Goal: Navigation & Orientation: Find specific page/section

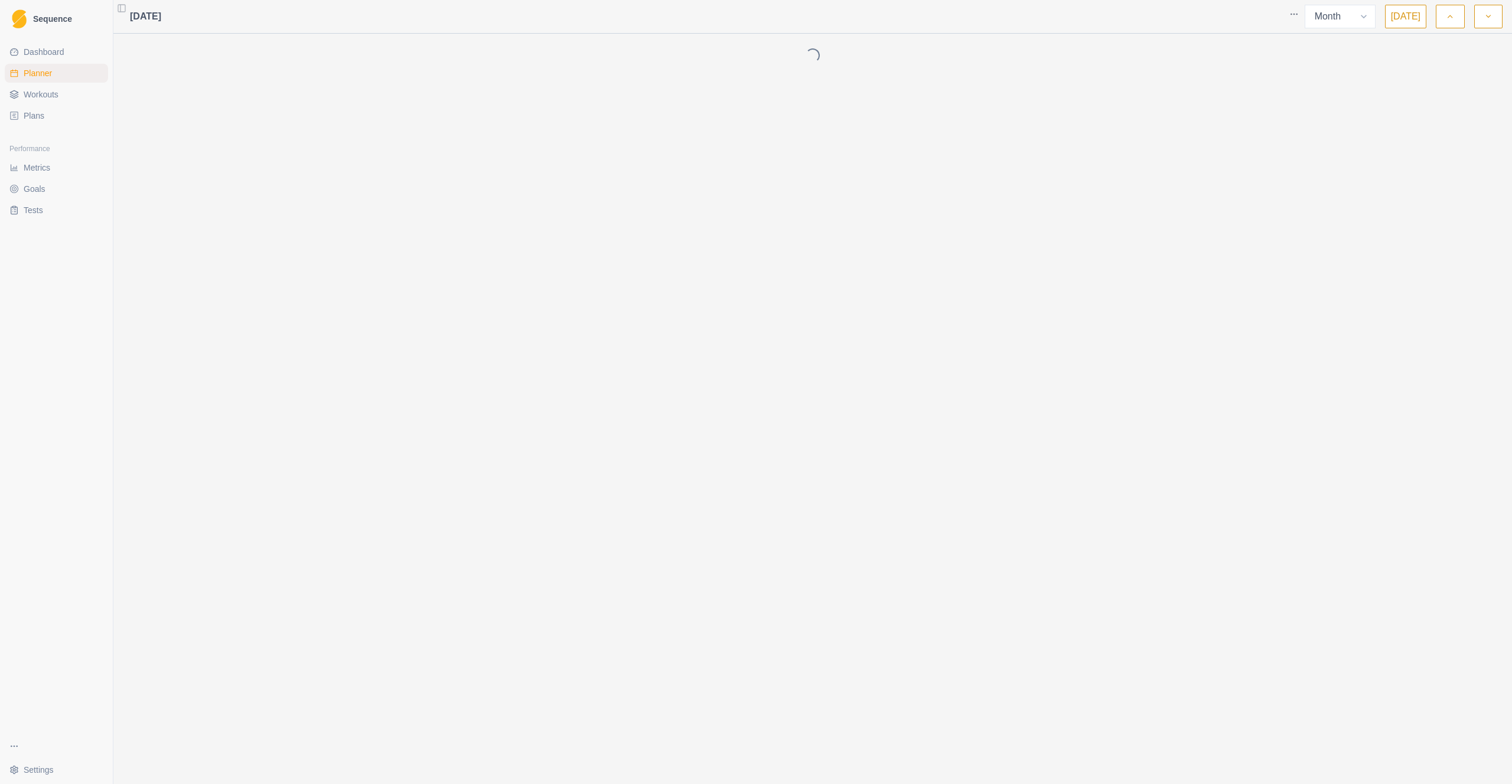
select select "month"
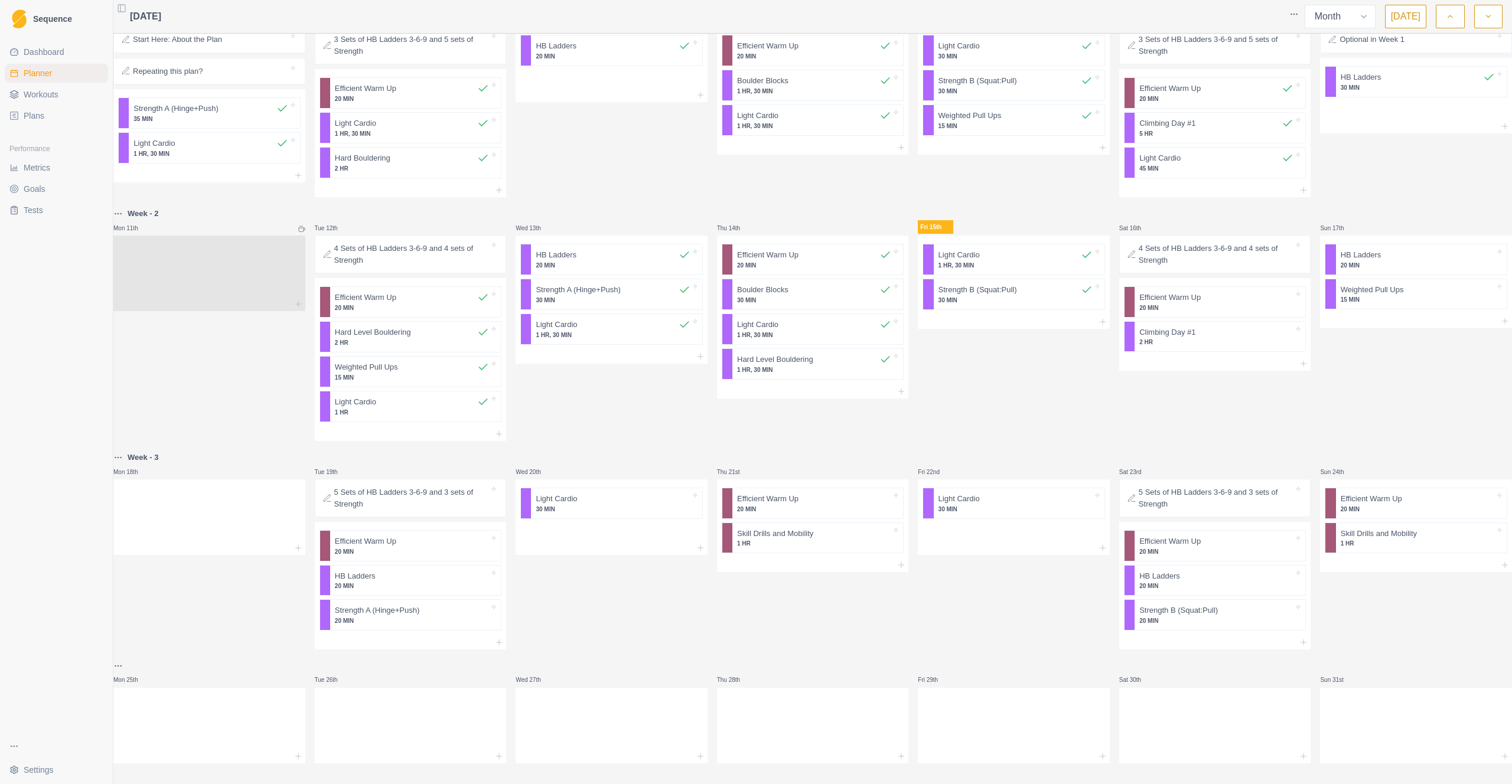
scroll to position [262, 0]
click at [42, 89] on span "Workouts" at bounding box center [41, 94] width 35 height 12
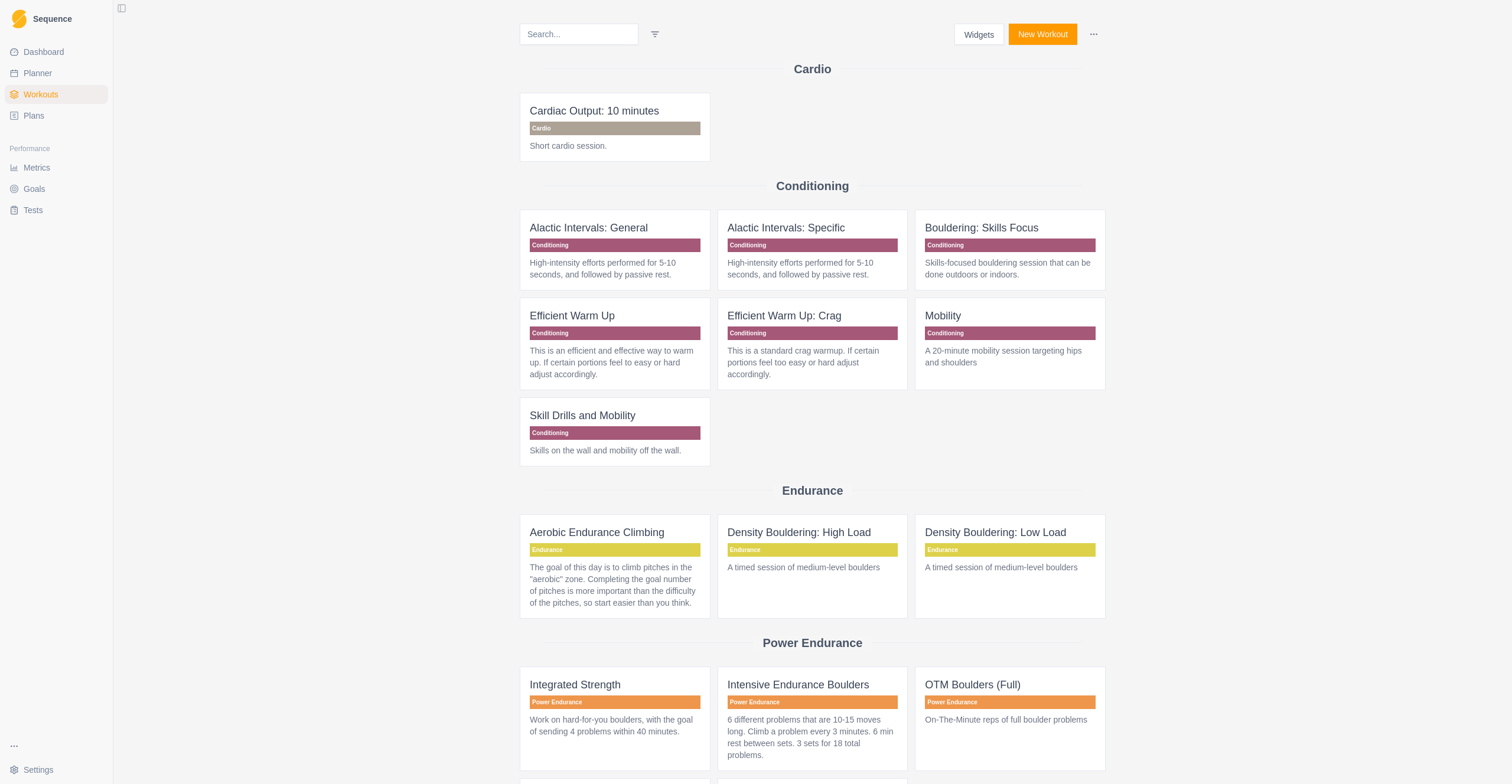
click at [55, 116] on link "Plans" at bounding box center [56, 115] width 104 height 19
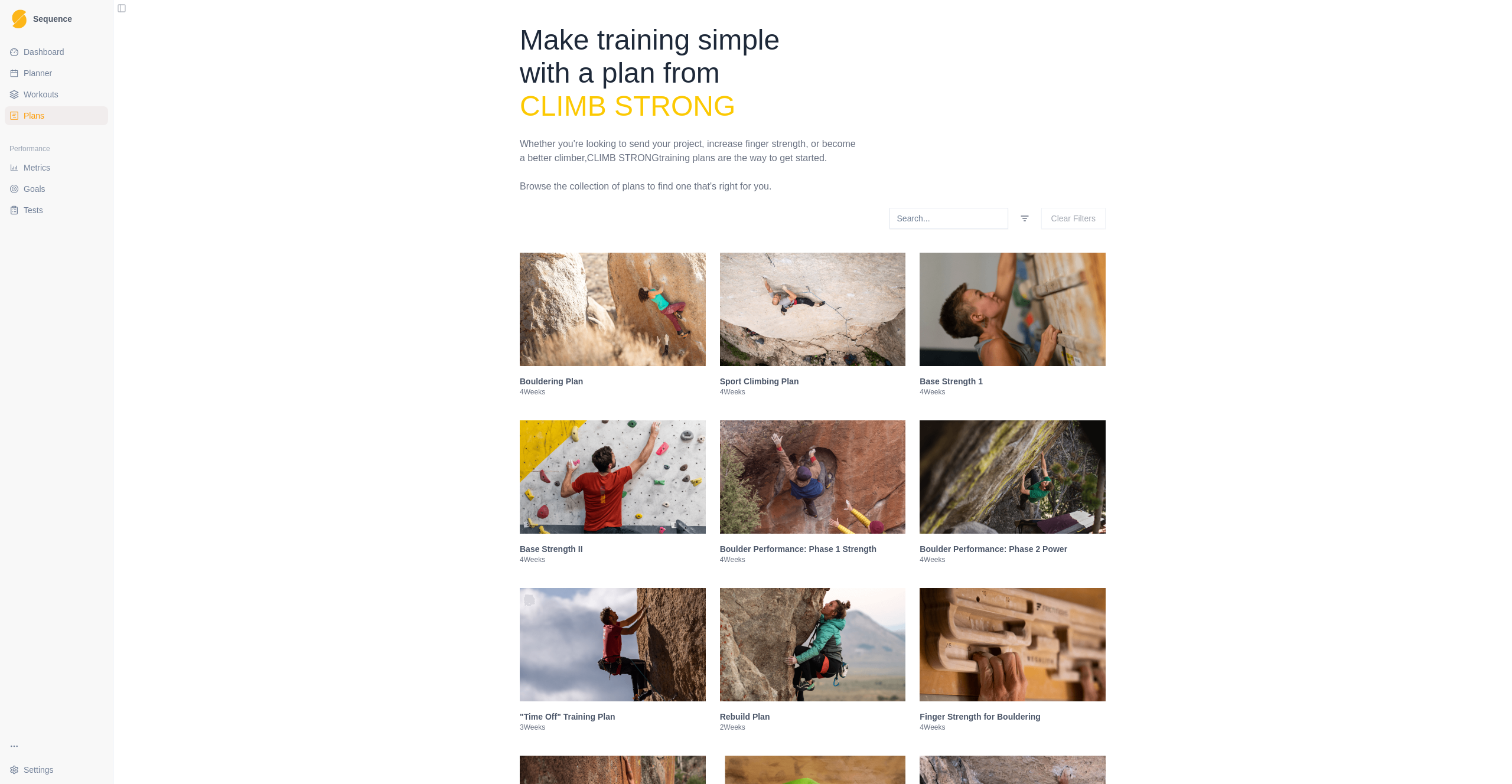
click at [672, 324] on img at bounding box center [613, 309] width 186 height 113
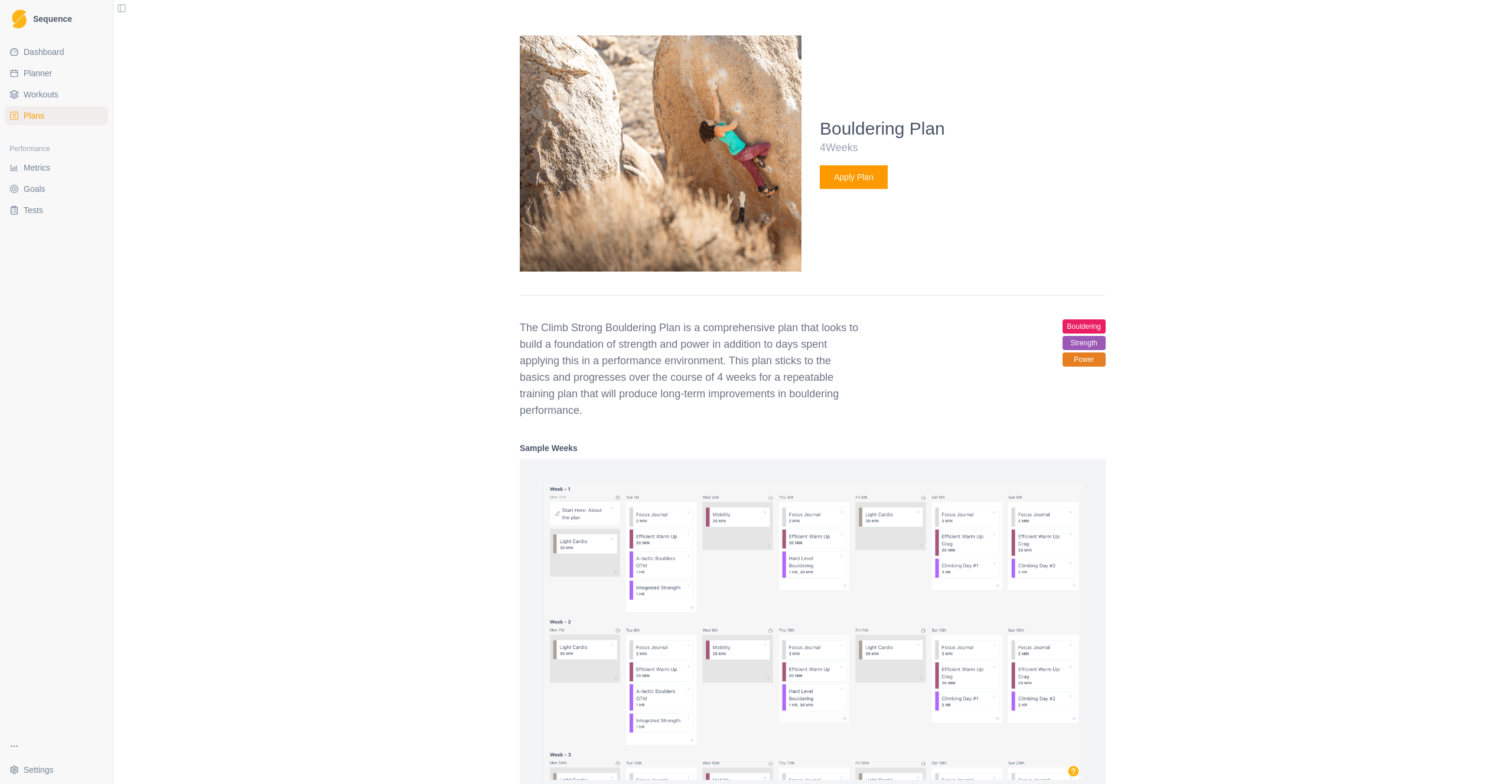
scroll to position [435, 0]
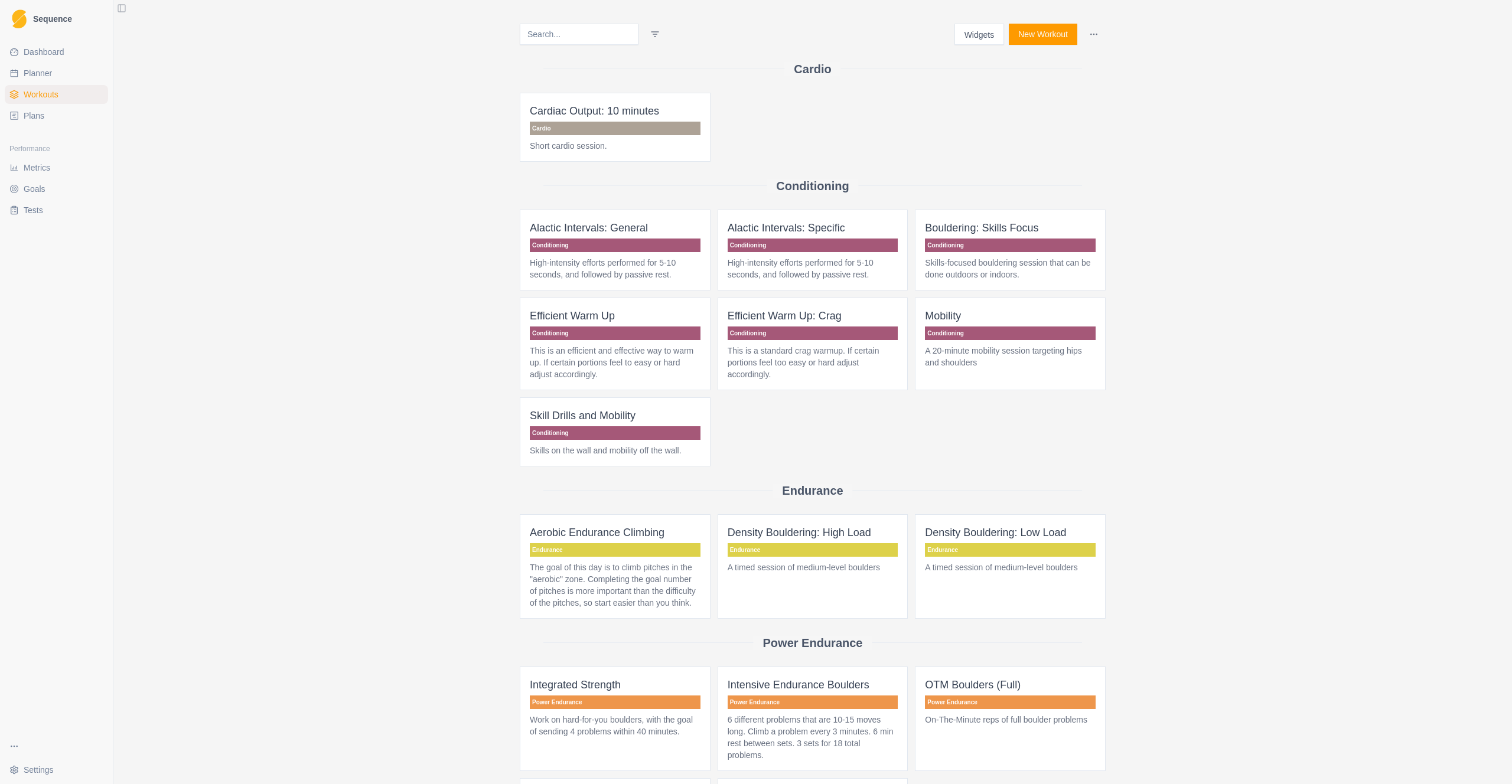
click at [56, 118] on link "Plans" at bounding box center [56, 115] width 104 height 19
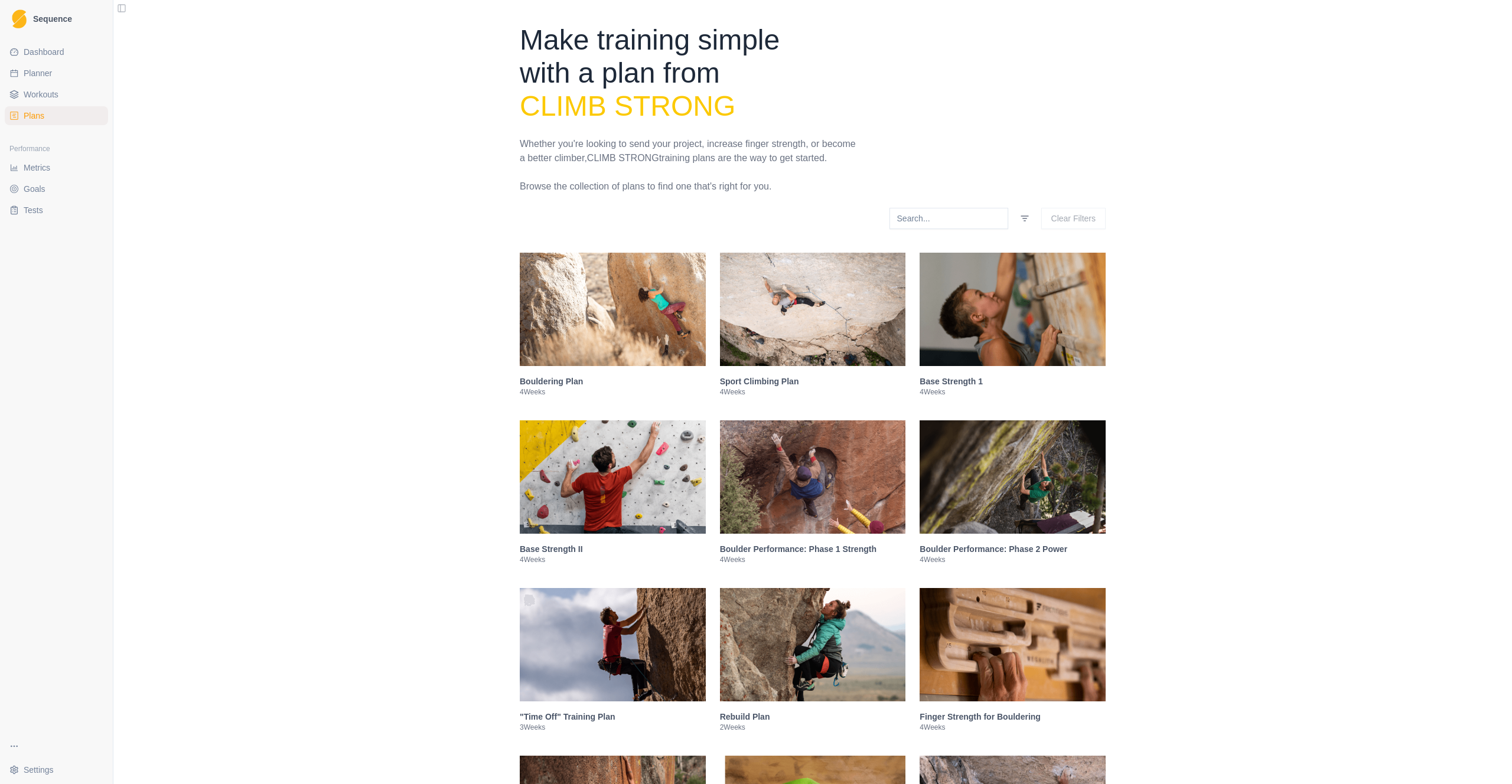
click at [889, 509] on img at bounding box center [813, 476] width 186 height 113
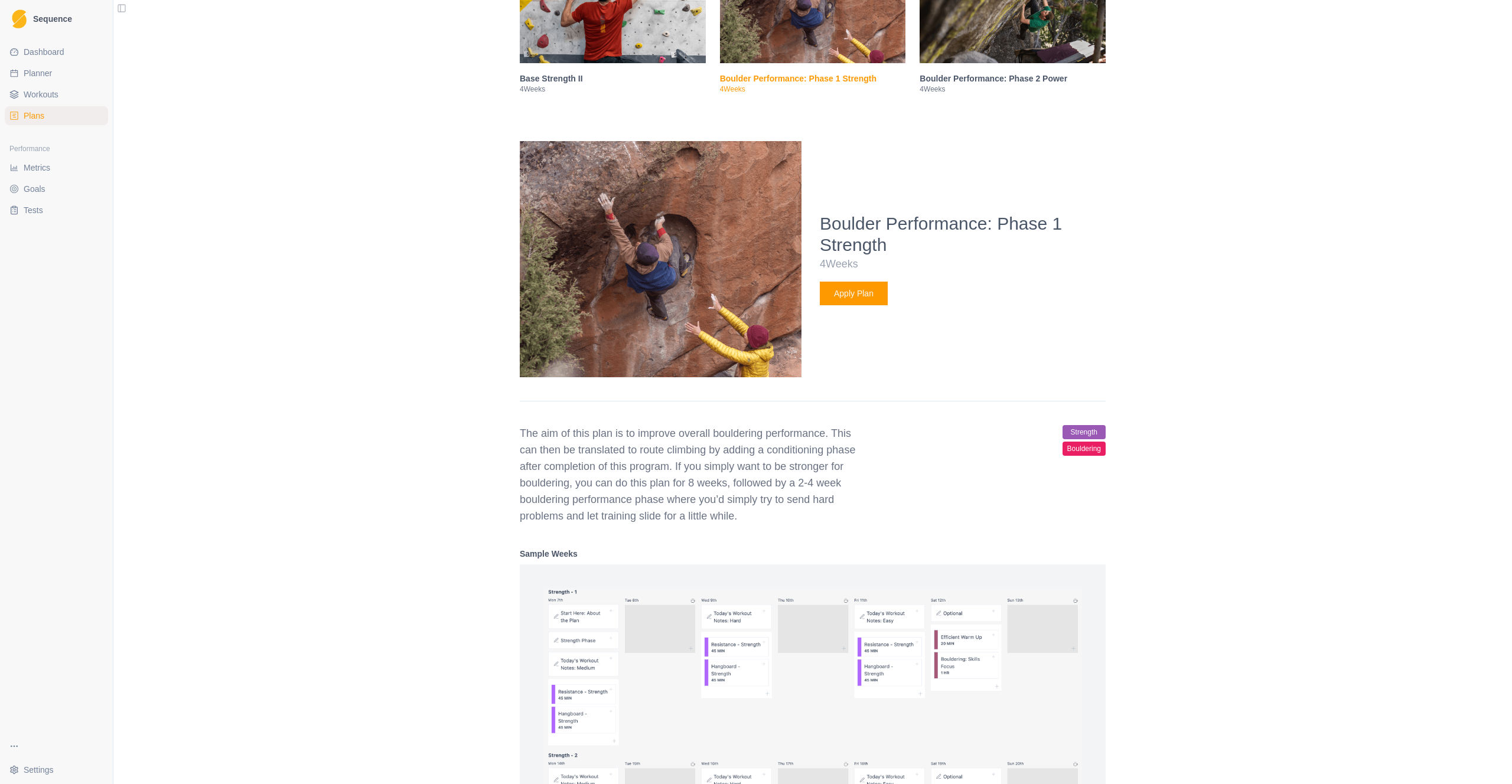
scroll to position [602, 0]
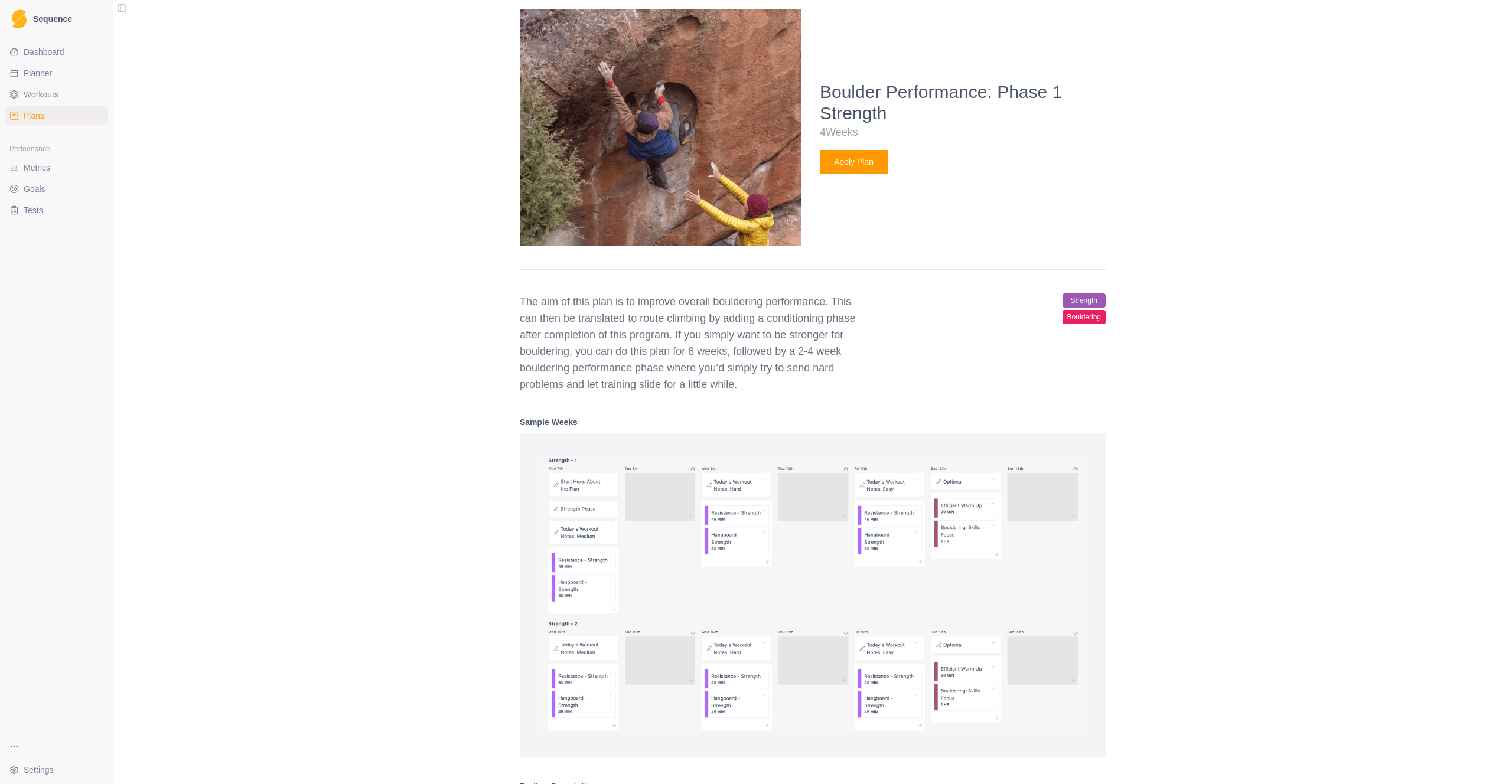
click at [54, 74] on link "Planner" at bounding box center [56, 73] width 104 height 19
select select "month"
